Goal: Information Seeking & Learning: Learn about a topic

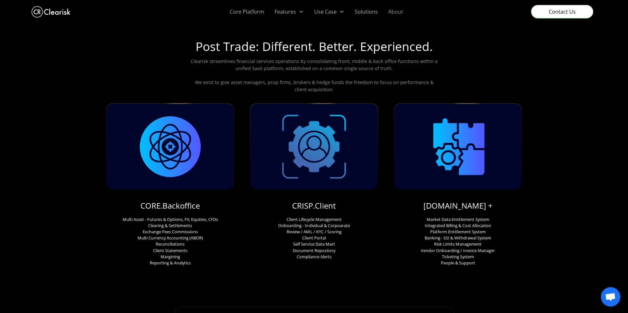
click at [392, 10] on link "About" at bounding box center [395, 11] width 25 height 23
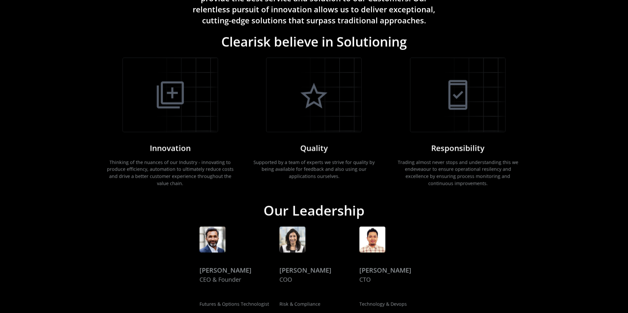
scroll to position [974, 0]
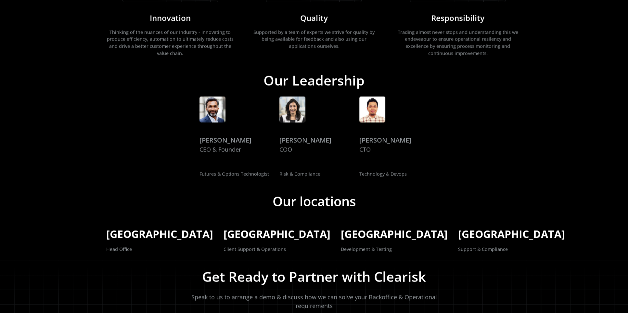
click at [223, 137] on div "Rahul Kanodia" at bounding box center [225, 141] width 52 height 10
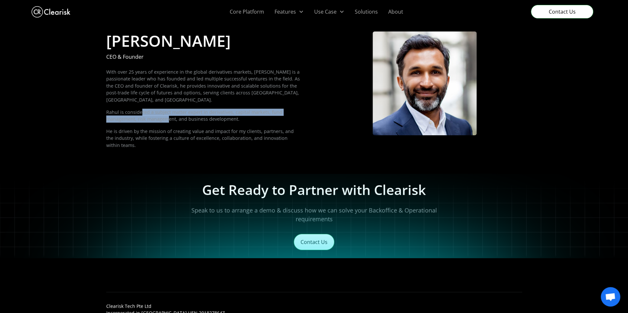
drag, startPoint x: 149, startPoint y: 106, endPoint x: 160, endPoint y: 117, distance: 15.6
click at [167, 116] on div "With over 25 years of experience in the global derivatives markets, Rahul is a …" at bounding box center [203, 118] width 195 height 98
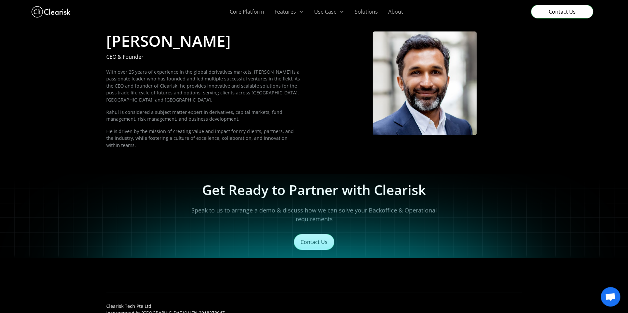
click at [160, 117] on div "With over 25 years of experience in the global derivatives markets, Rahul is a …" at bounding box center [203, 118] width 195 height 98
drag, startPoint x: 135, startPoint y: 117, endPoint x: 177, endPoint y: 110, distance: 43.0
click at [177, 110] on div "With over 25 years of experience in the global derivatives markets, Rahul is a …" at bounding box center [203, 118] width 195 height 98
click at [177, 110] on p "Rahul is considered a subject matter expert in derivatives, capital markets, fu…" at bounding box center [203, 116] width 195 height 14
drag, startPoint x: 153, startPoint y: 126, endPoint x: 296, endPoint y: 127, distance: 142.9
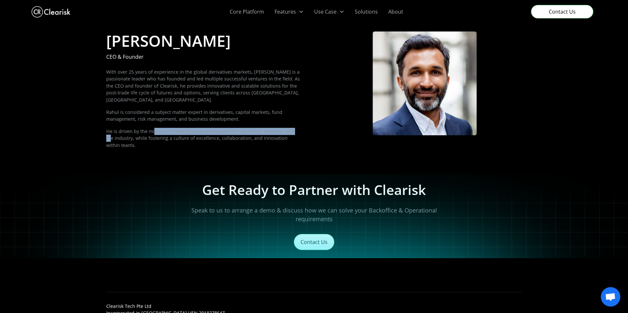
click at [296, 128] on p "He is driven by the mission of creating value and impact for my clients, partne…" at bounding box center [203, 138] width 195 height 21
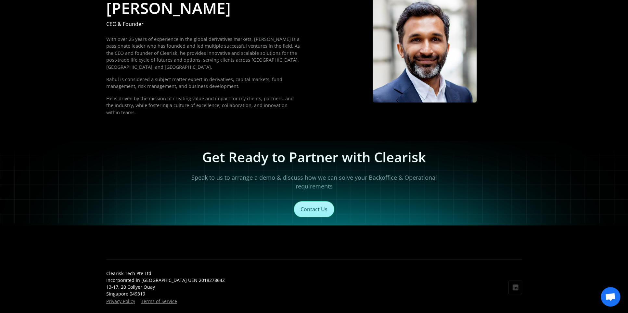
scroll to position [43, 0]
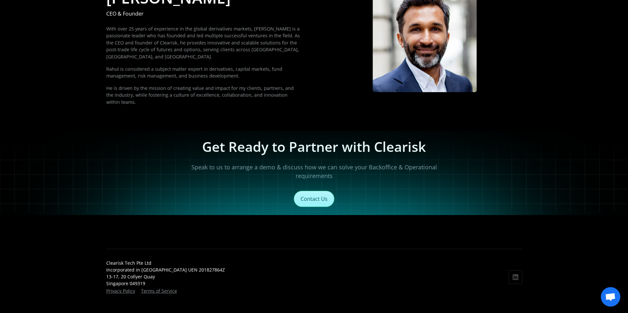
click at [270, 85] on p "He is driven by the mission of creating value and impact for my clients, partne…" at bounding box center [203, 95] width 195 height 21
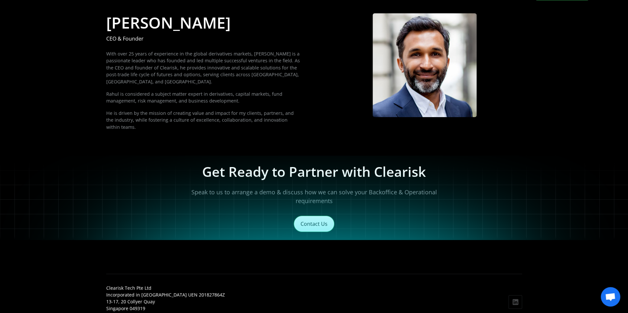
scroll to position [0, 0]
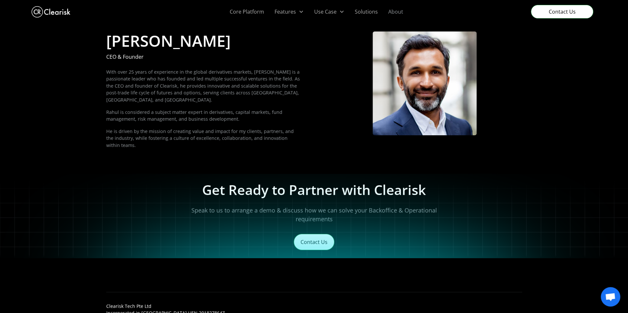
click at [401, 14] on link "About" at bounding box center [395, 11] width 25 height 23
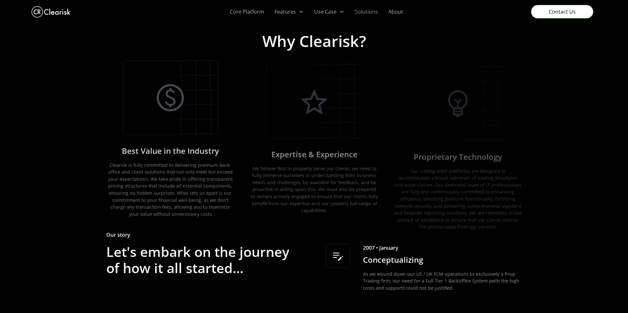
click at [375, 15] on link "Solutions" at bounding box center [365, 11] width 33 height 23
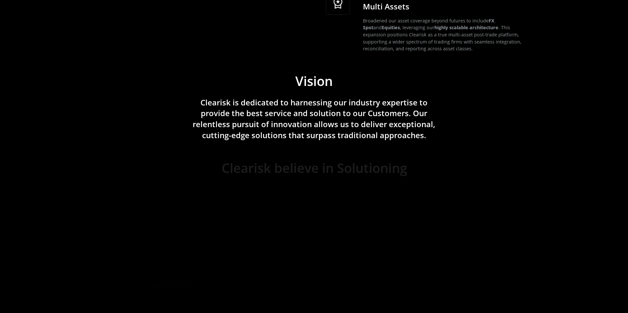
scroll to position [844, 0]
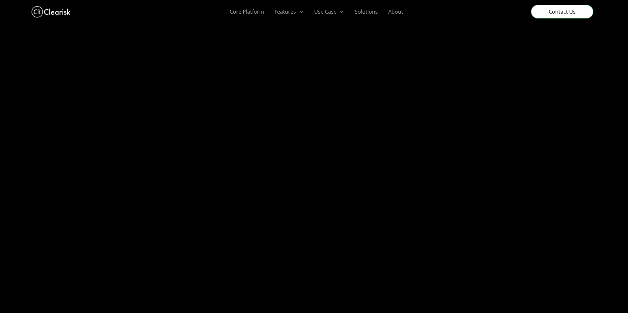
click at [370, 12] on link "Solutions" at bounding box center [365, 11] width 33 height 23
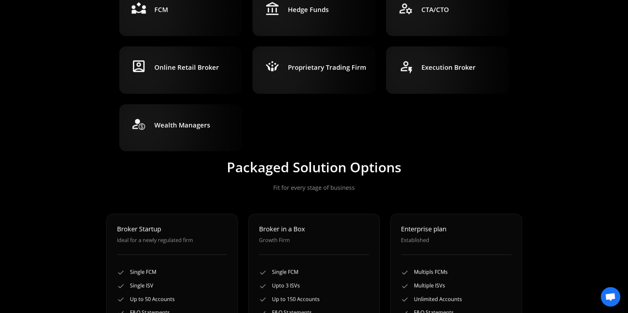
scroll to position [292, 0]
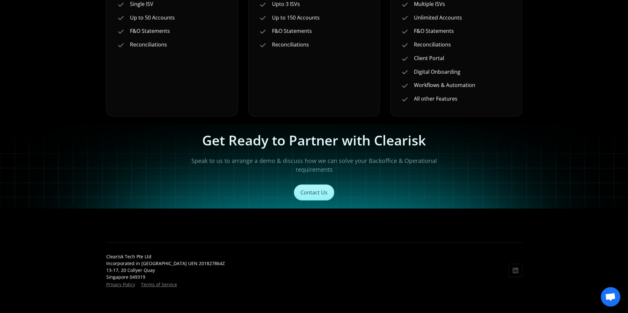
drag, startPoint x: 571, startPoint y: 128, endPoint x: 562, endPoint y: 177, distance: 49.3
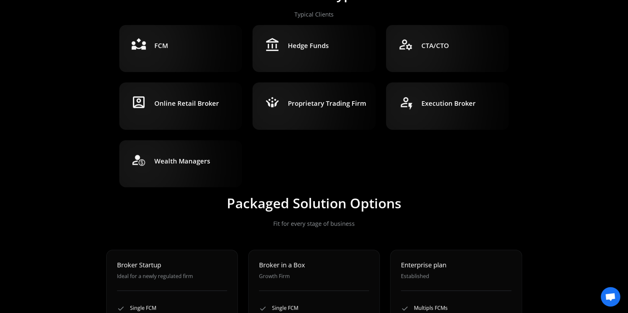
scroll to position [0, 0]
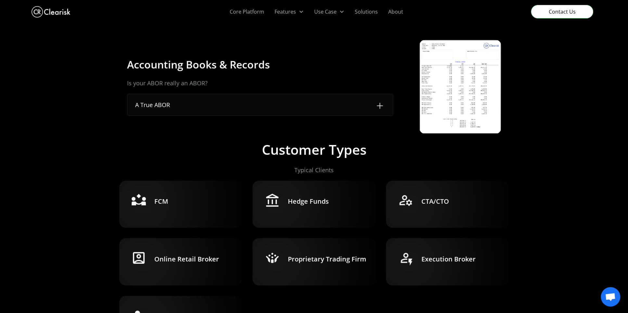
drag, startPoint x: 562, startPoint y: 177, endPoint x: 534, endPoint y: 83, distance: 97.6
